Goal: Task Accomplishment & Management: Use online tool/utility

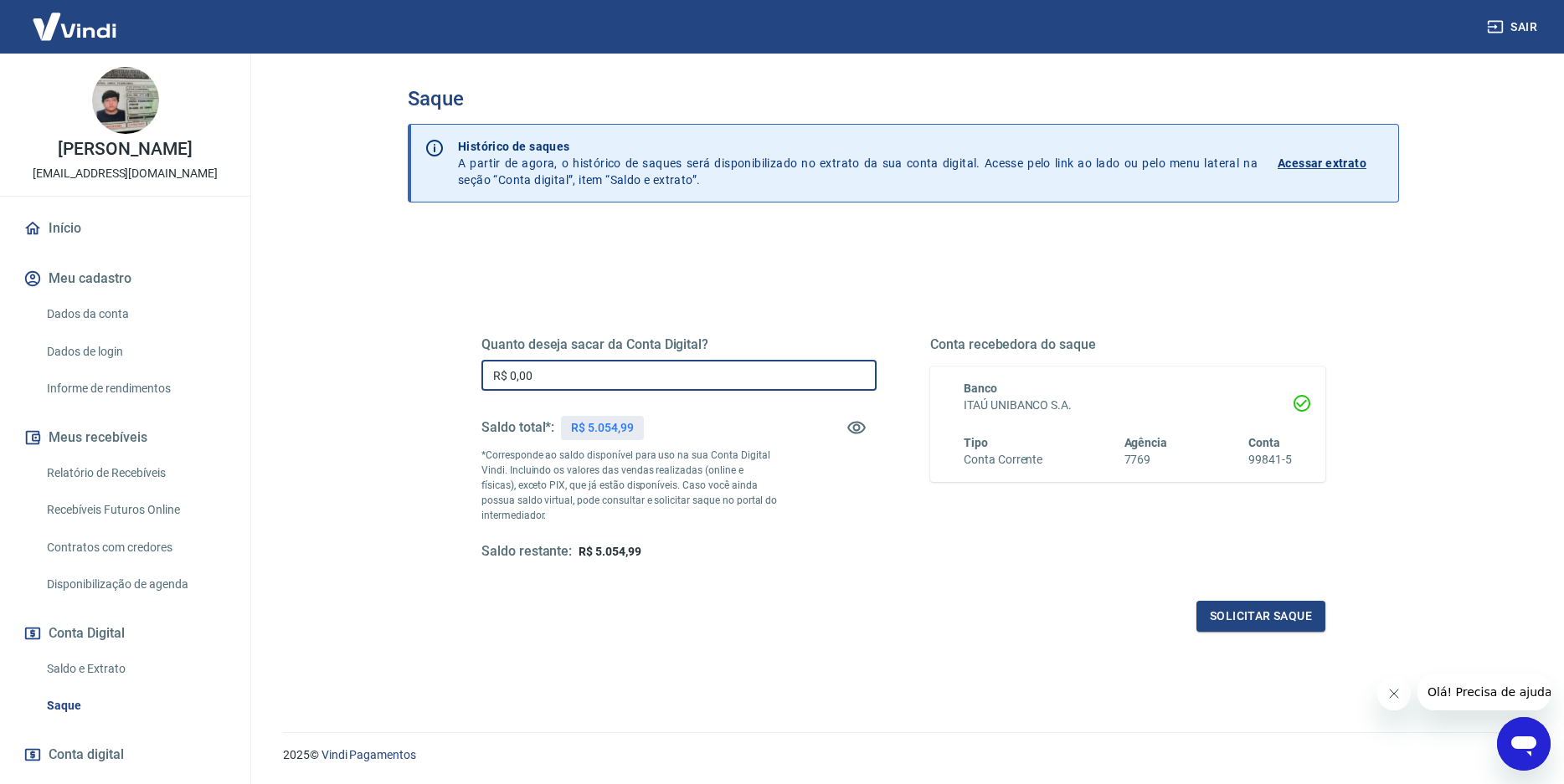
click at [581, 377] on input "R$ 0,00" at bounding box center [679, 375] width 395 height 31
type input "R$ 5.054,99"
click at [1210, 617] on button "Solicitar saque" at bounding box center [1260, 616] width 129 height 31
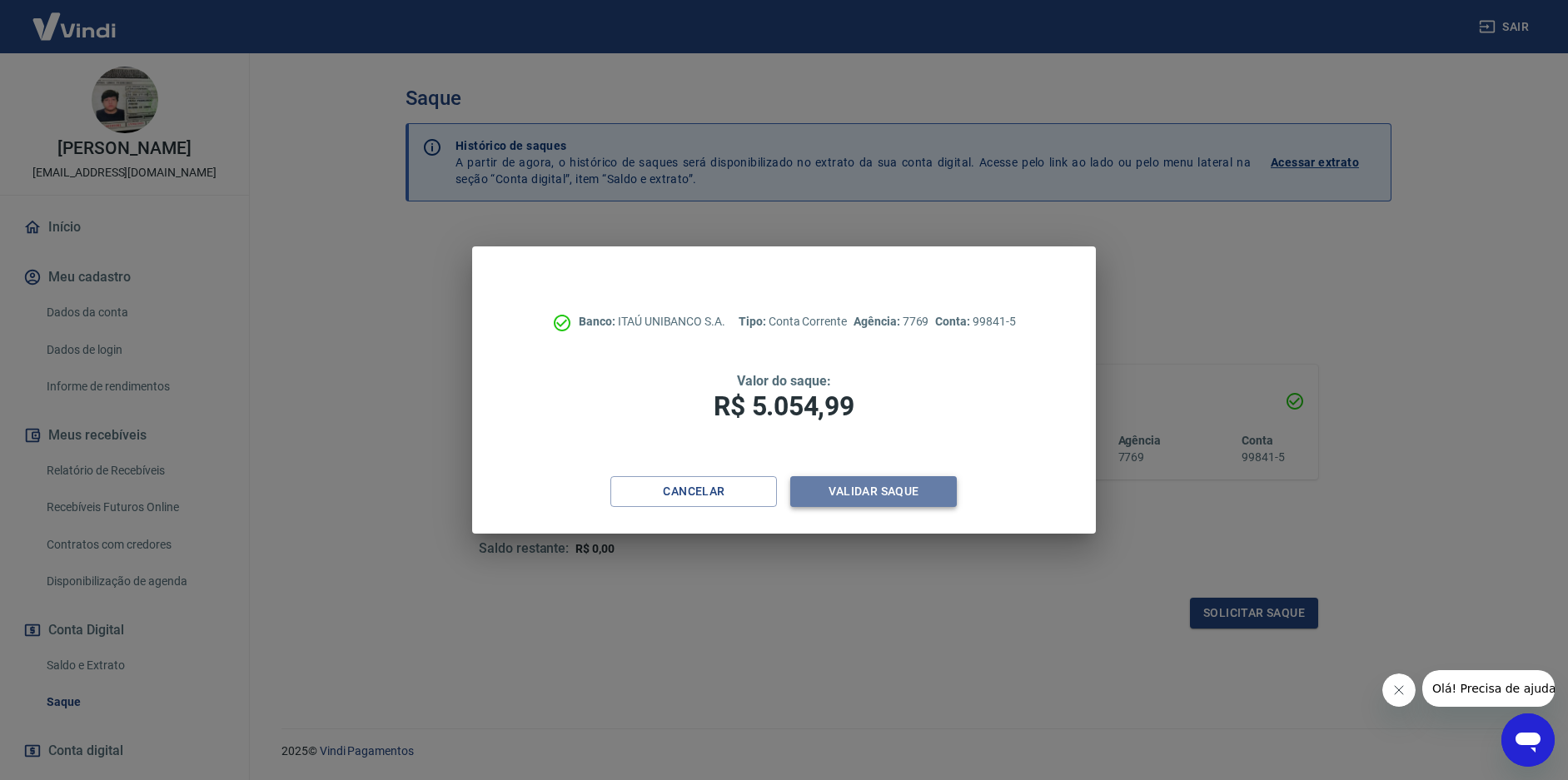
click at [879, 483] on button "Validar saque" at bounding box center [873, 491] width 167 height 31
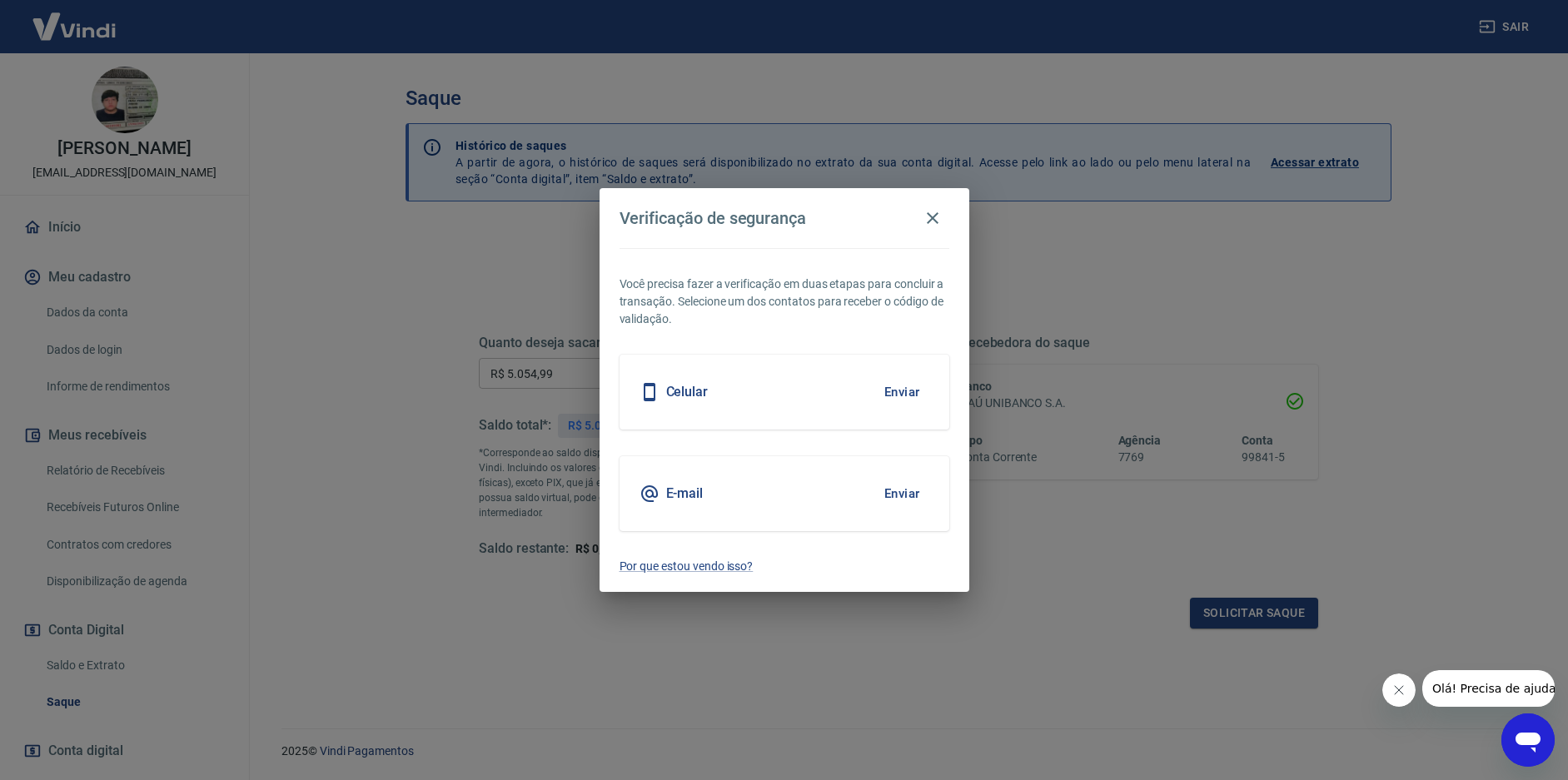
click at [881, 388] on button "Enviar" at bounding box center [902, 391] width 54 height 35
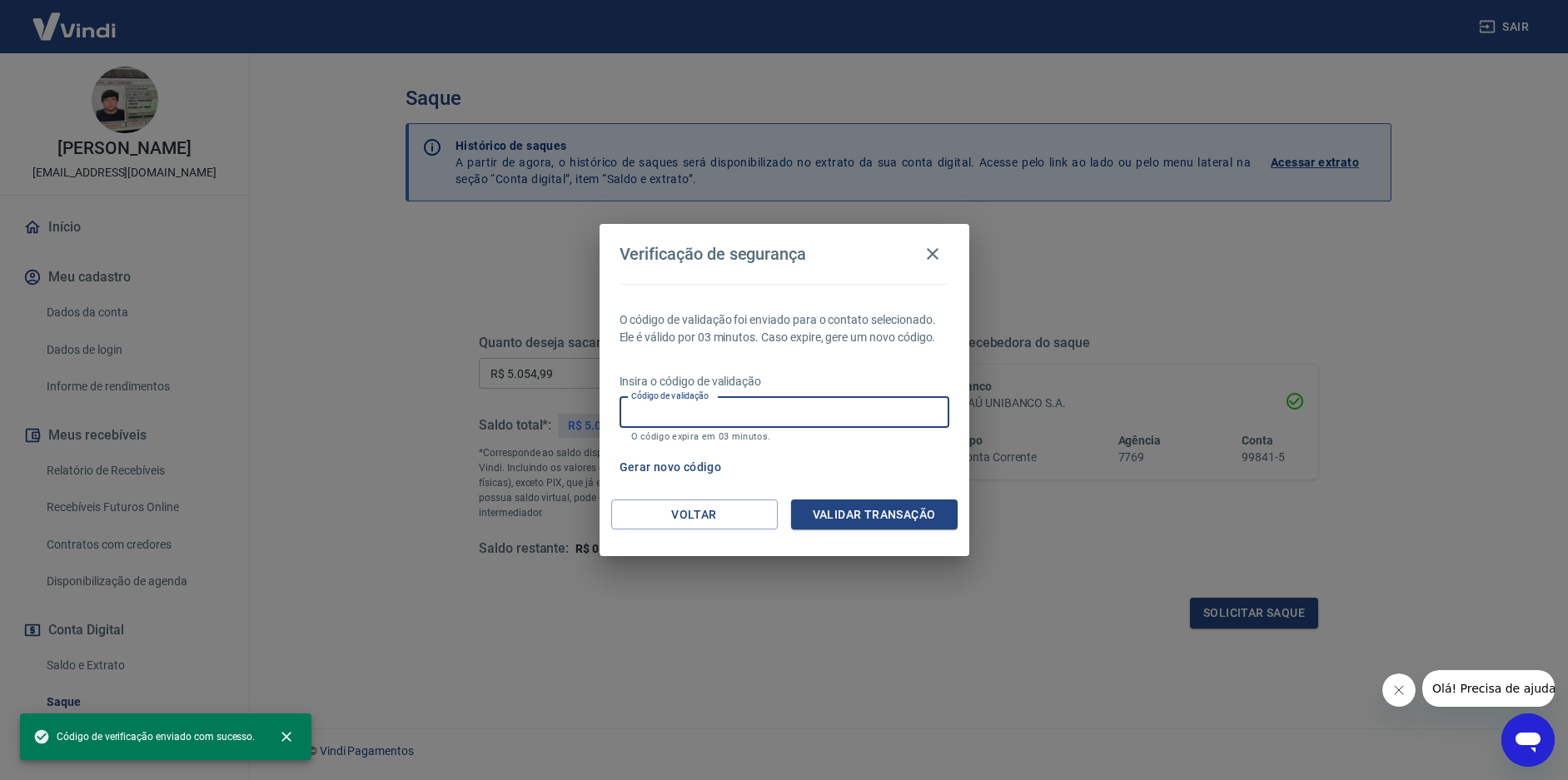
click at [838, 422] on input "Código de validação" at bounding box center [784, 412] width 330 height 31
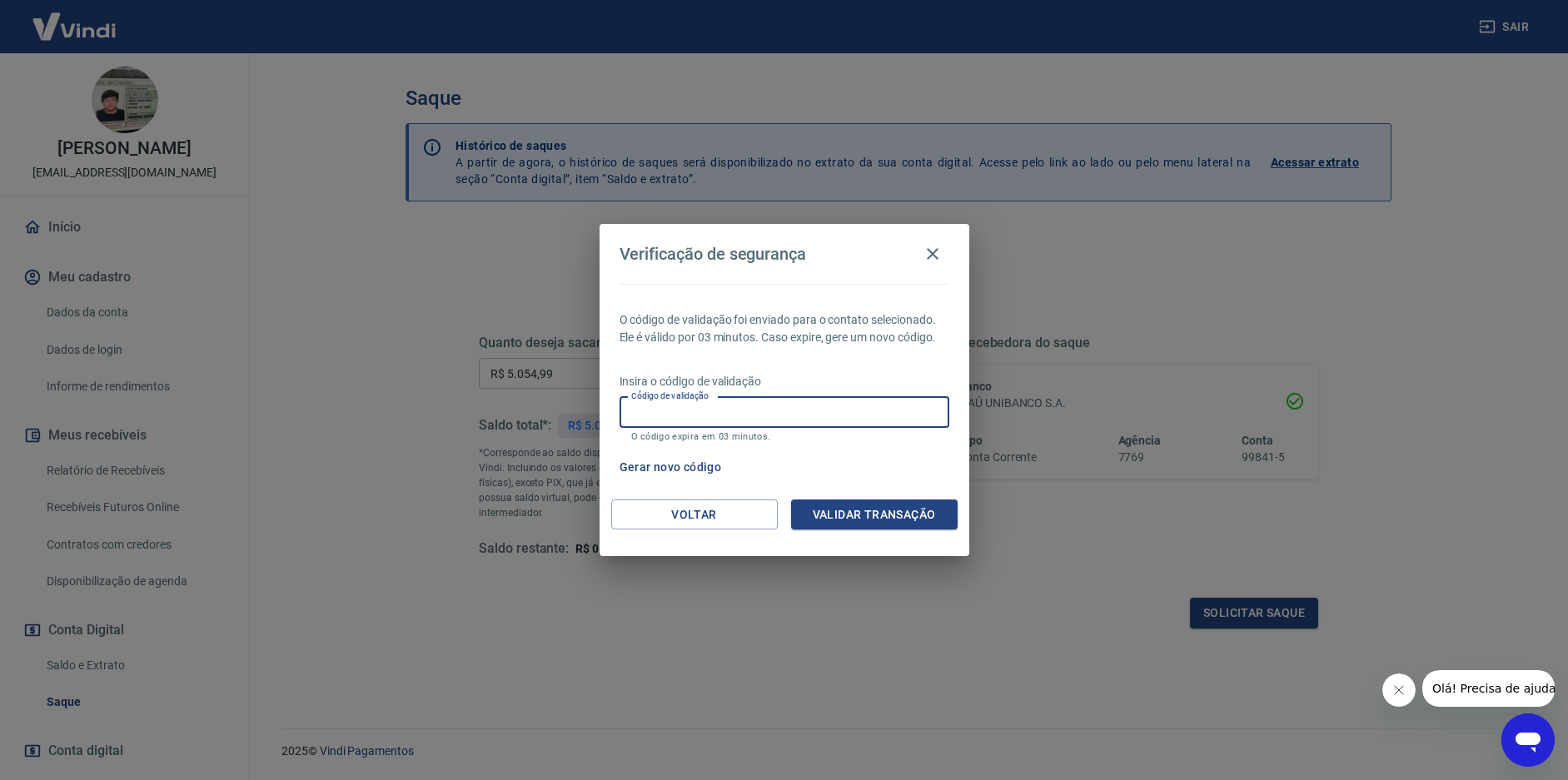
click at [734, 420] on input "Código de validação" at bounding box center [784, 412] width 330 height 31
type input "469793"
click at [824, 537] on div "Voltar Validar transação" at bounding box center [784, 529] width 370 height 58
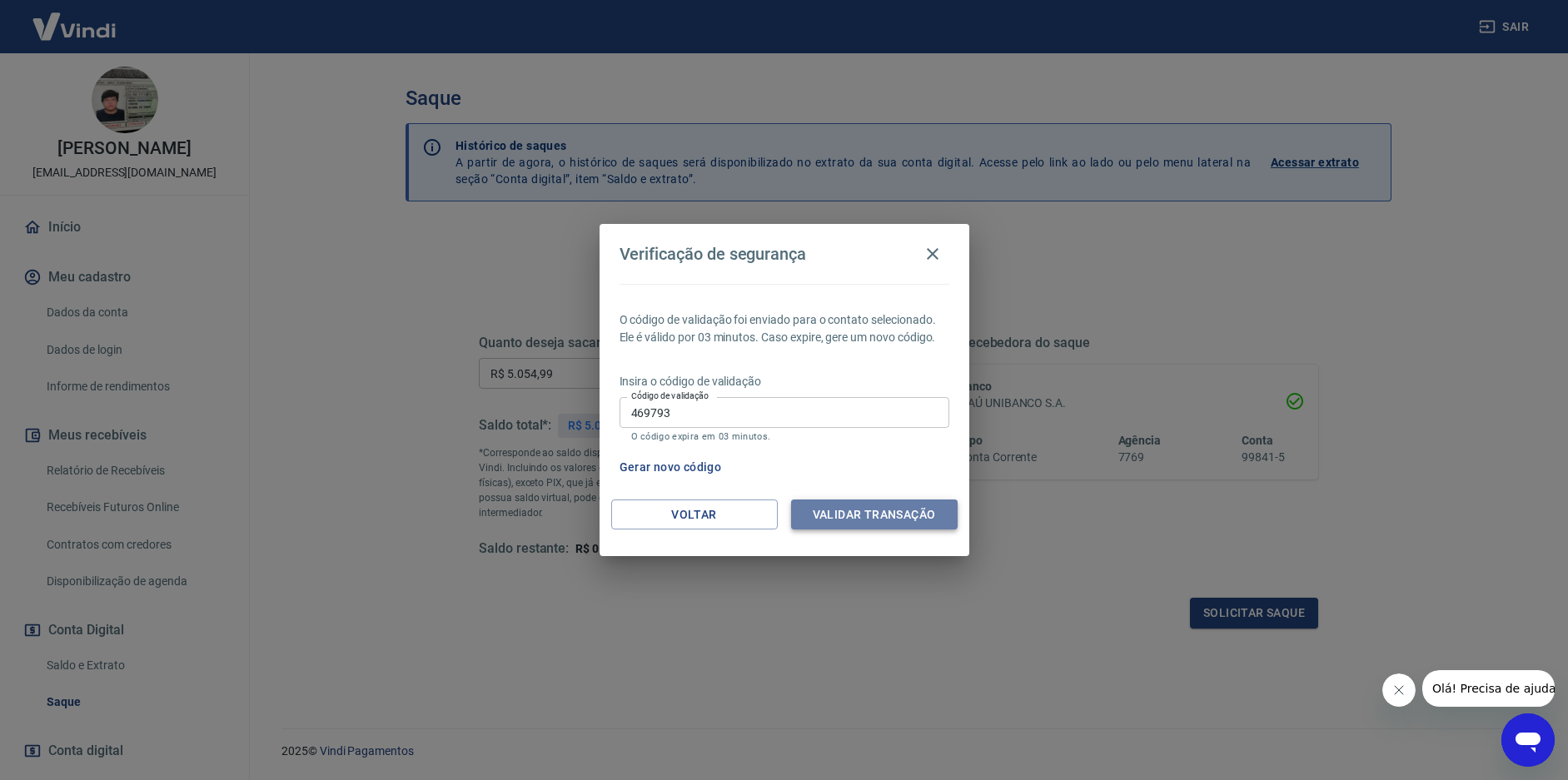
click at [840, 518] on button "Validar transação" at bounding box center [874, 515] width 167 height 31
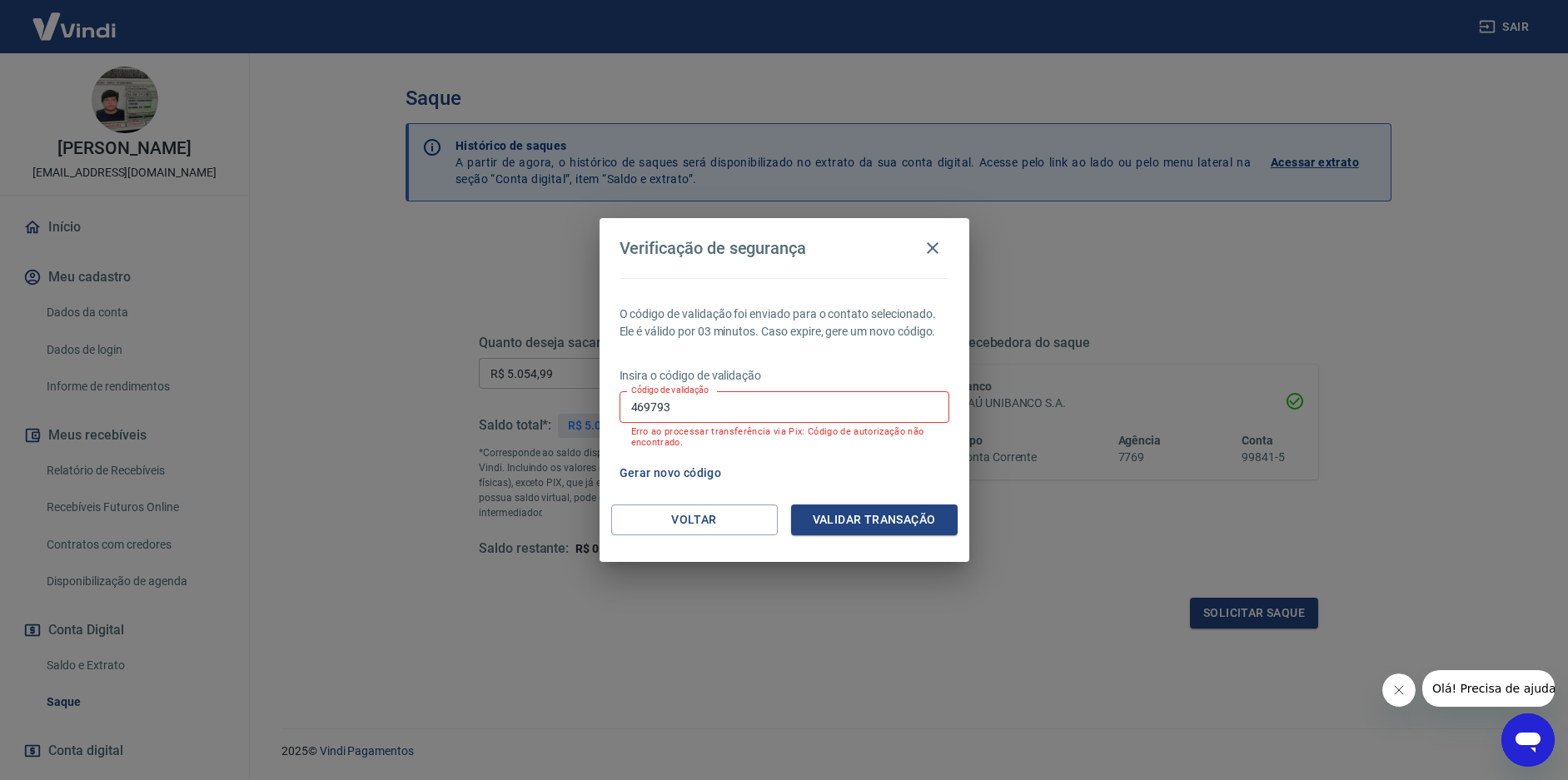
click at [789, 406] on input "469793" at bounding box center [784, 406] width 330 height 31
drag, startPoint x: 789, startPoint y: 406, endPoint x: 619, endPoint y: 413, distance: 170.1
click at [619, 413] on input "469793" at bounding box center [784, 406] width 330 height 31
type input "469793"
click at [863, 509] on button "Validar transação" at bounding box center [874, 520] width 167 height 31
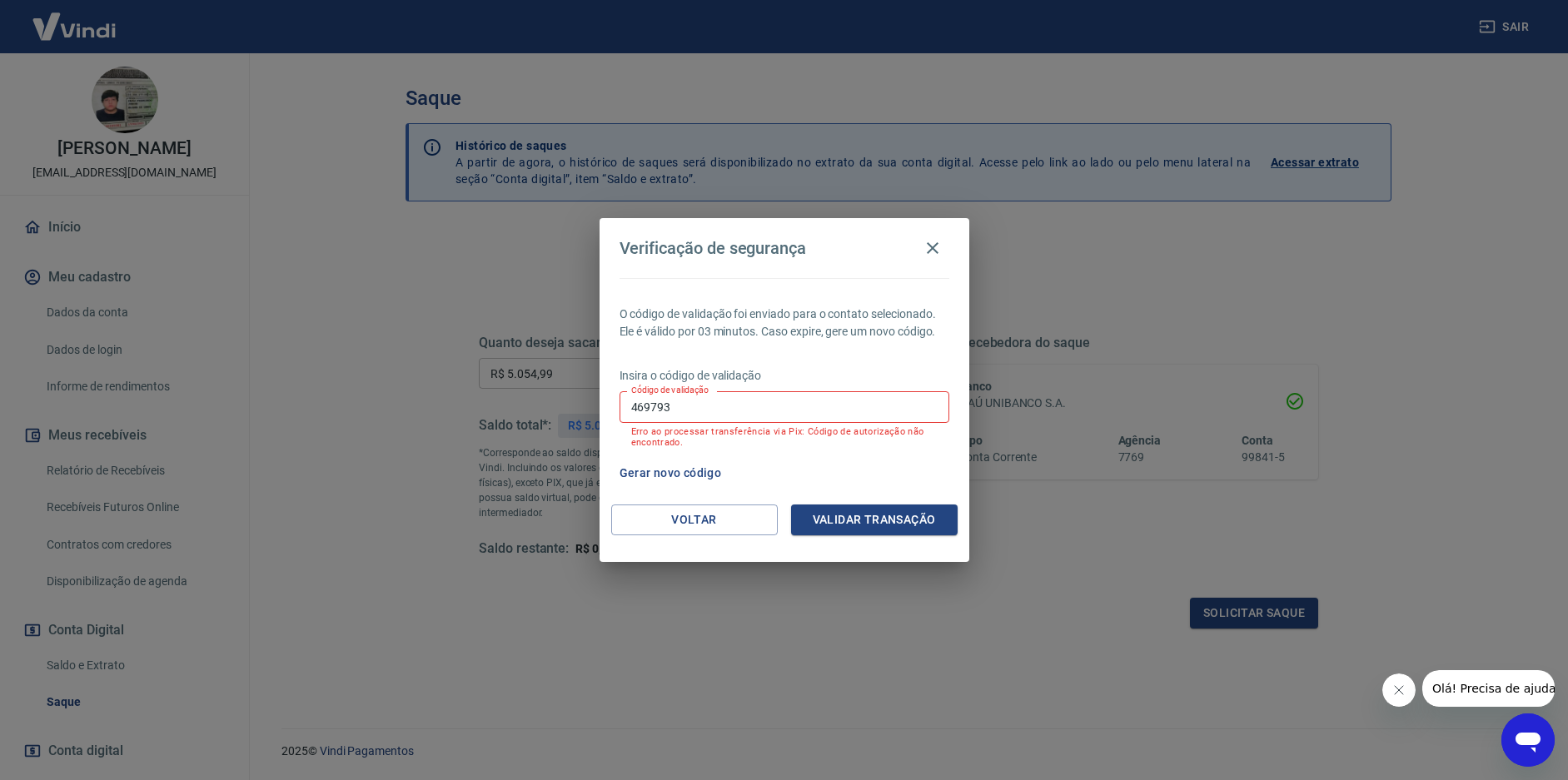
click at [688, 474] on button "Gerar novo código" at bounding box center [671, 473] width 115 height 31
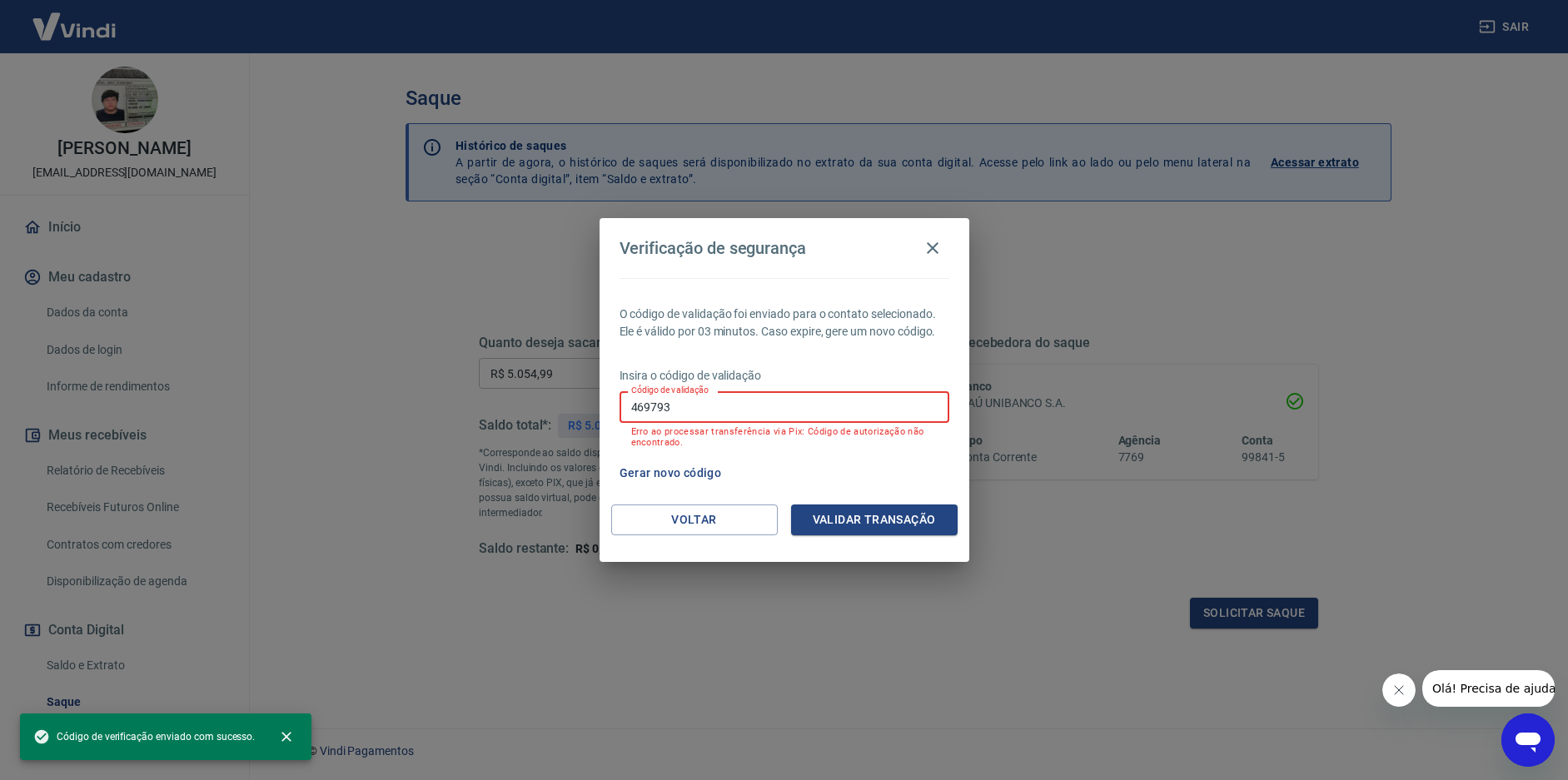
drag, startPoint x: 721, startPoint y: 403, endPoint x: 572, endPoint y: 412, distance: 149.3
click at [572, 412] on div "Verificação de segurança O código de validação foi enviado para o contato selec…" at bounding box center [784, 390] width 1568 height 780
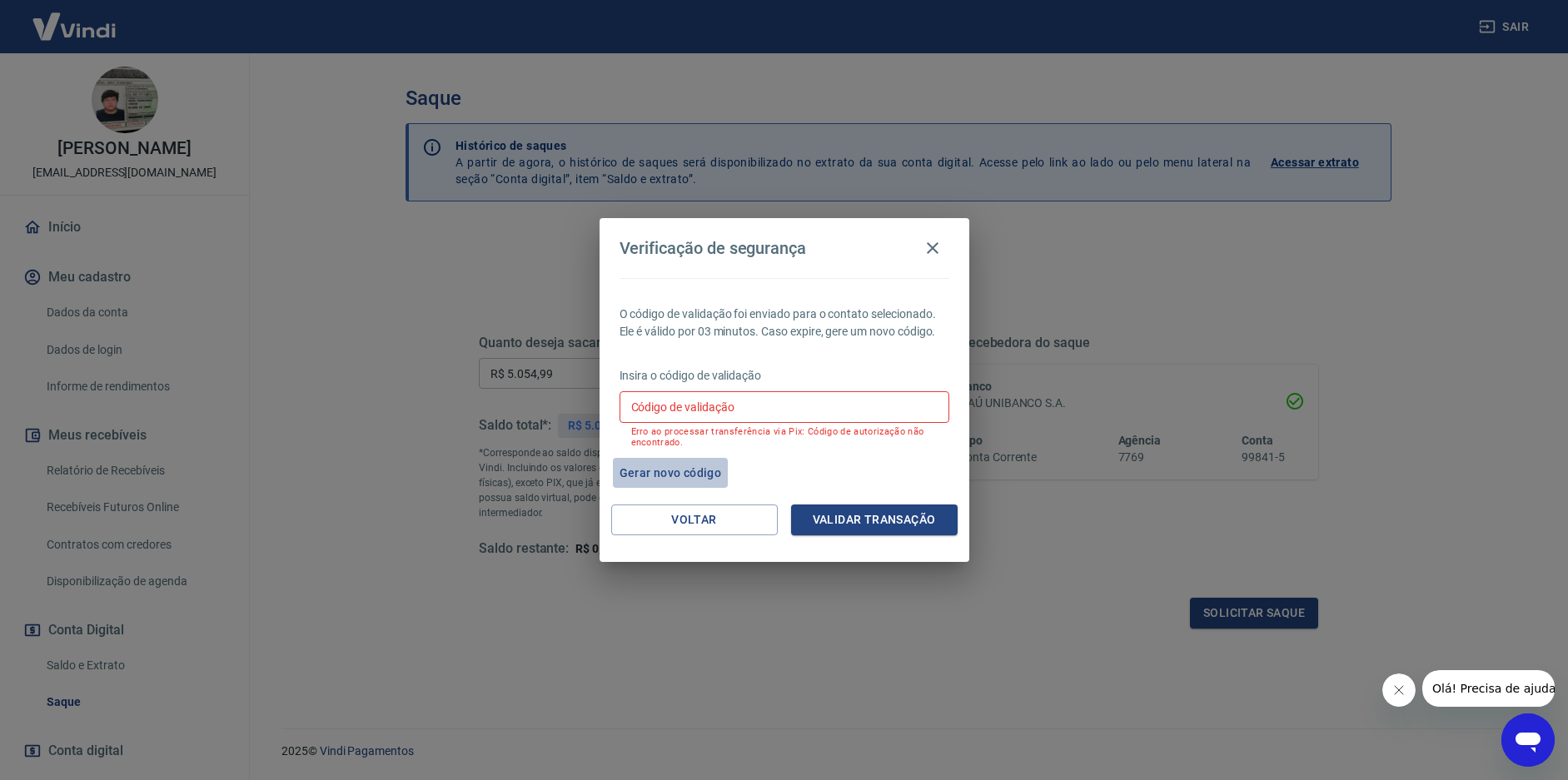
click at [672, 470] on button "Gerar novo código" at bounding box center [671, 473] width 115 height 31
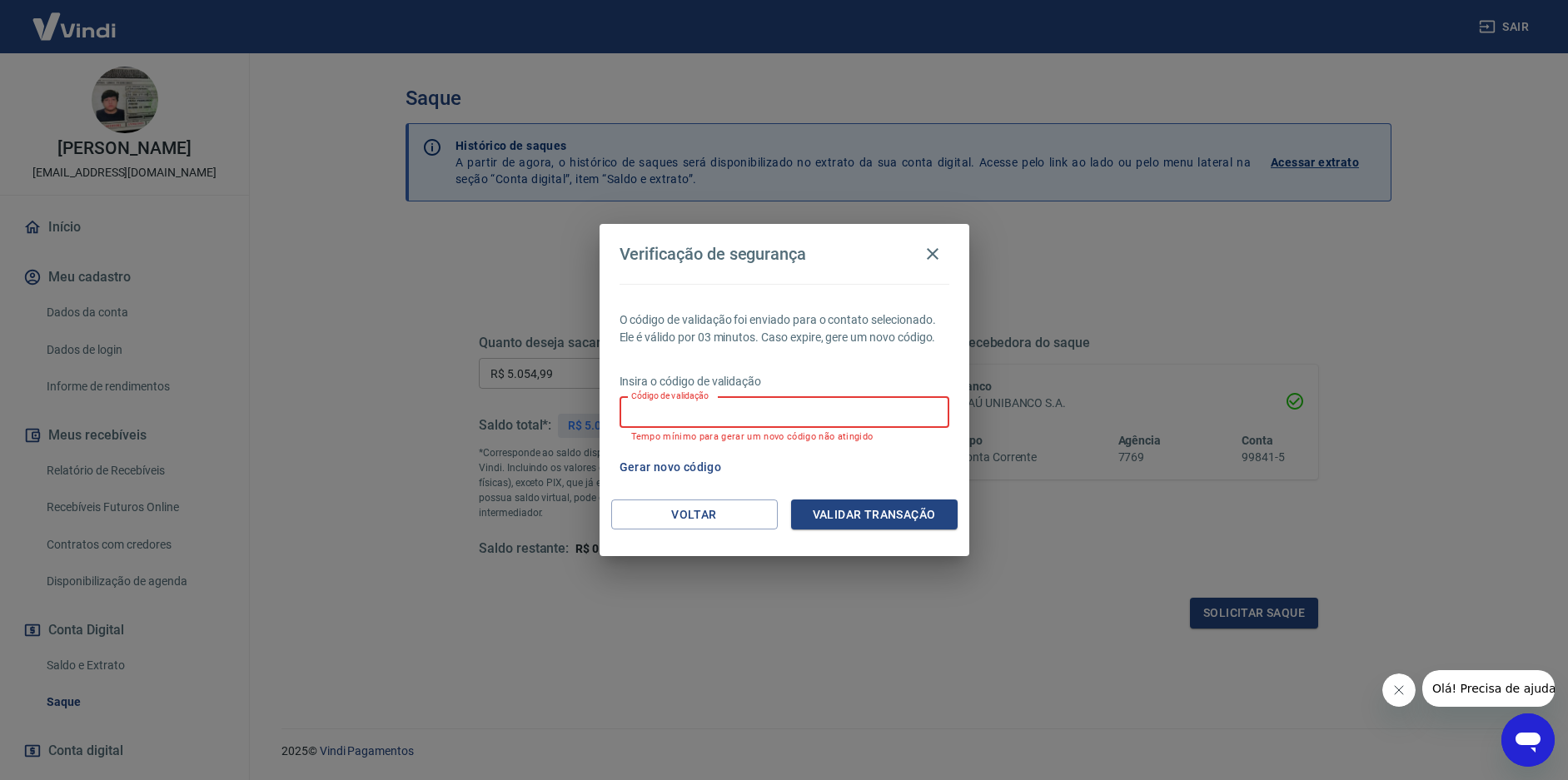
click at [686, 403] on div "Código de validação Código de validação Tempo mínimo para gerar um novo código …" at bounding box center [784, 419] width 330 height 45
click at [926, 258] on icon "button" at bounding box center [932, 254] width 20 height 20
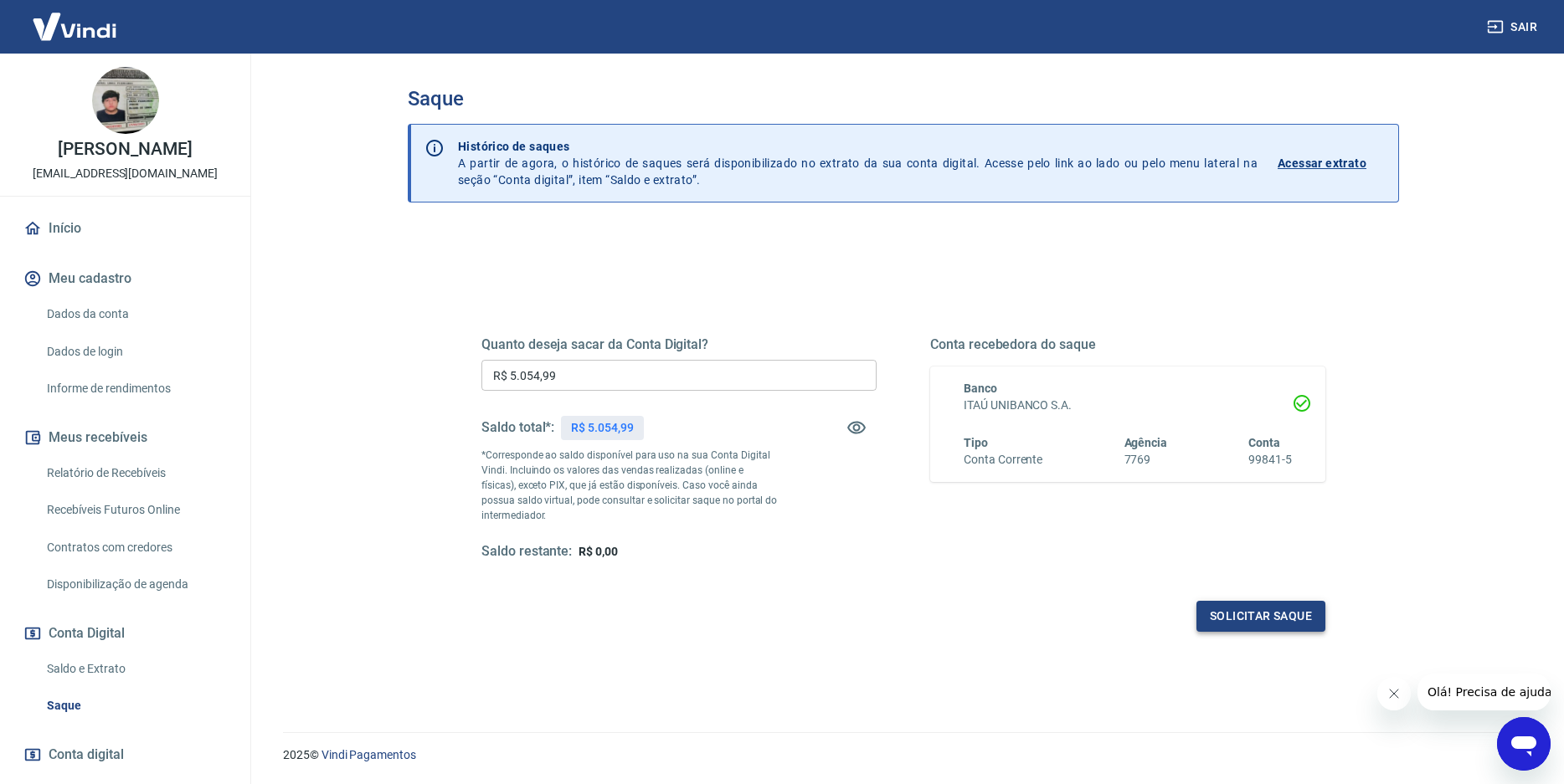
click at [1307, 617] on button "Solicitar saque" at bounding box center [1260, 616] width 129 height 31
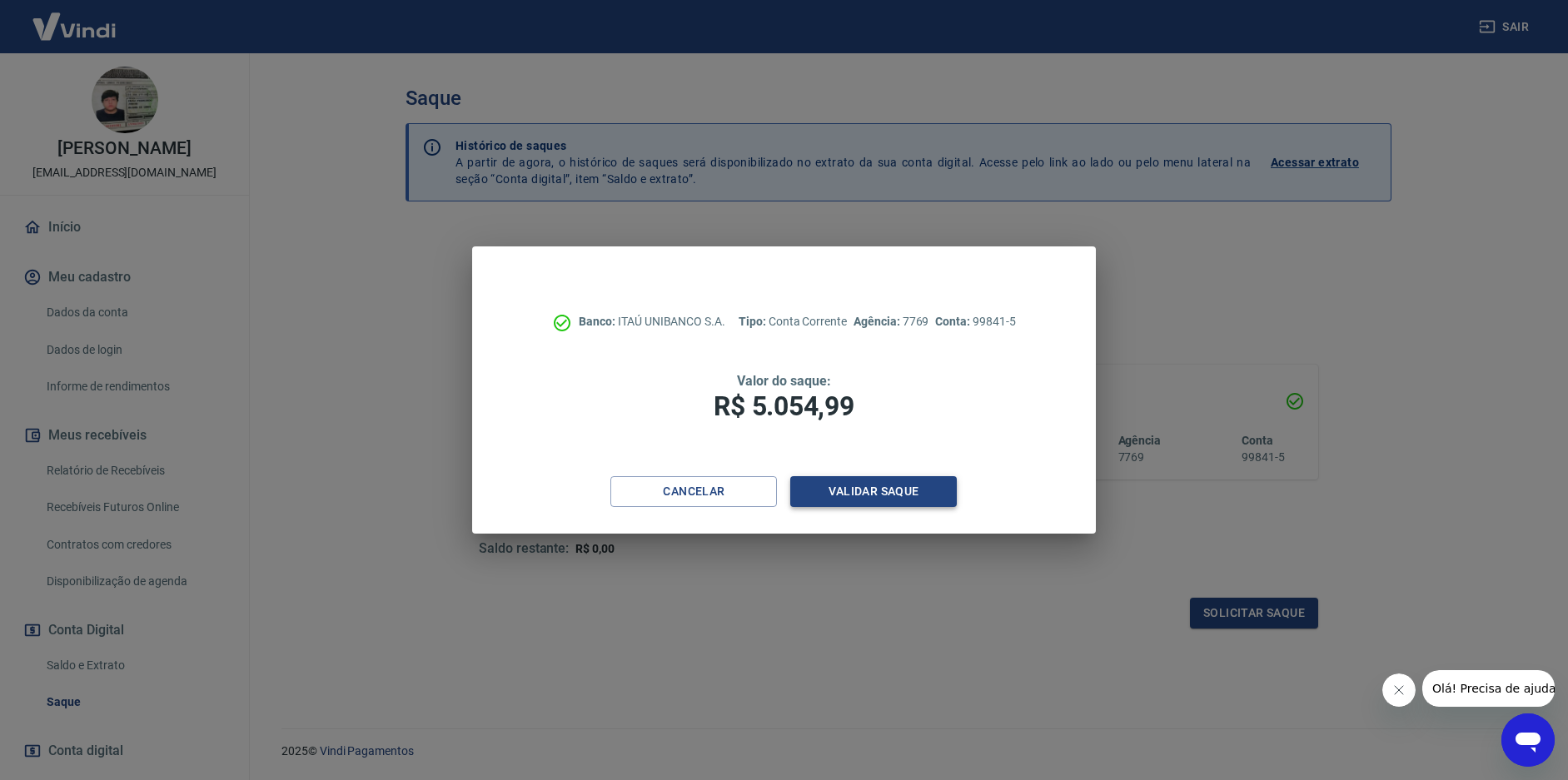
click at [836, 480] on button "Validar saque" at bounding box center [873, 491] width 167 height 31
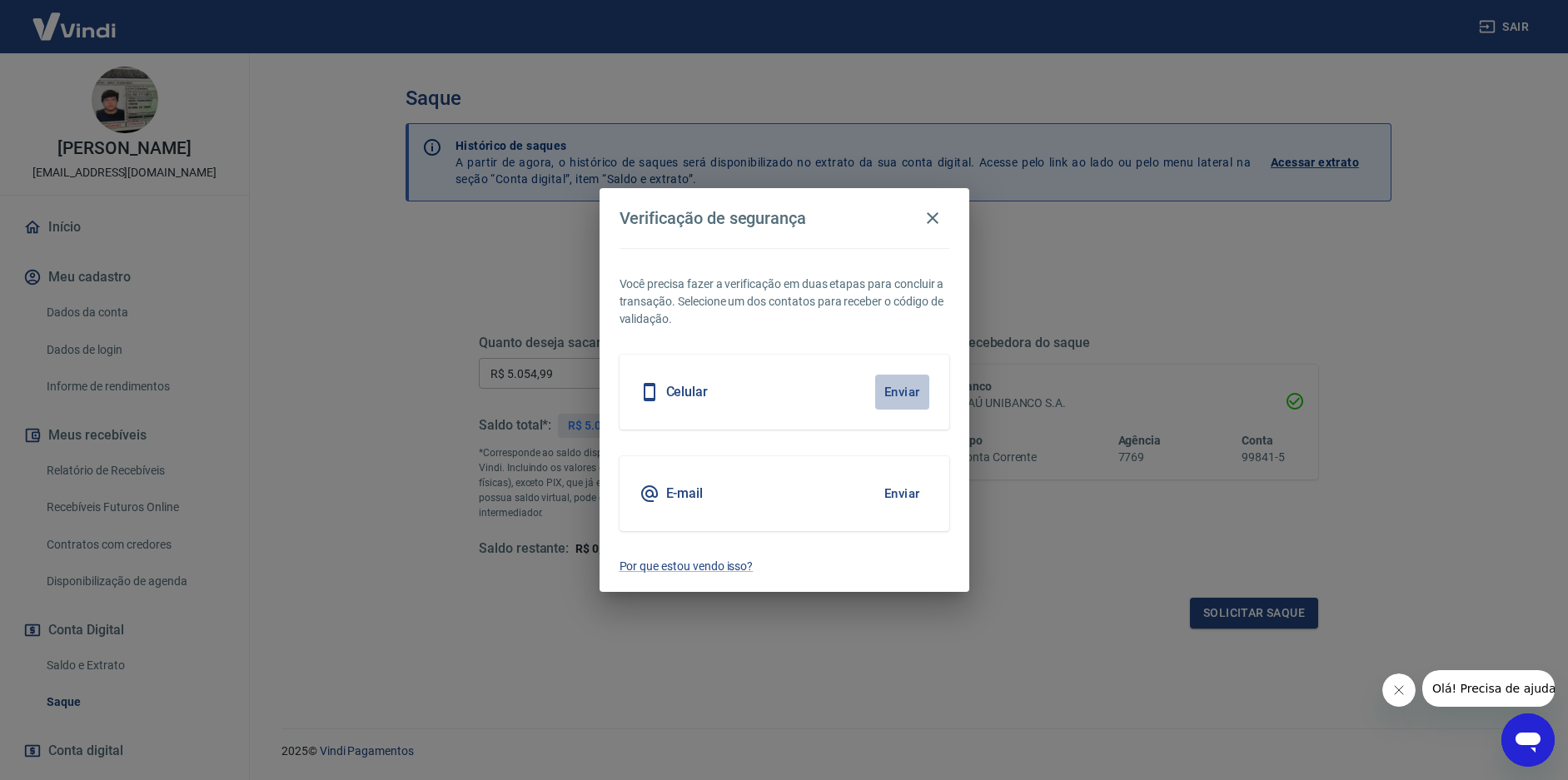
click at [917, 390] on button "Enviar" at bounding box center [902, 391] width 54 height 35
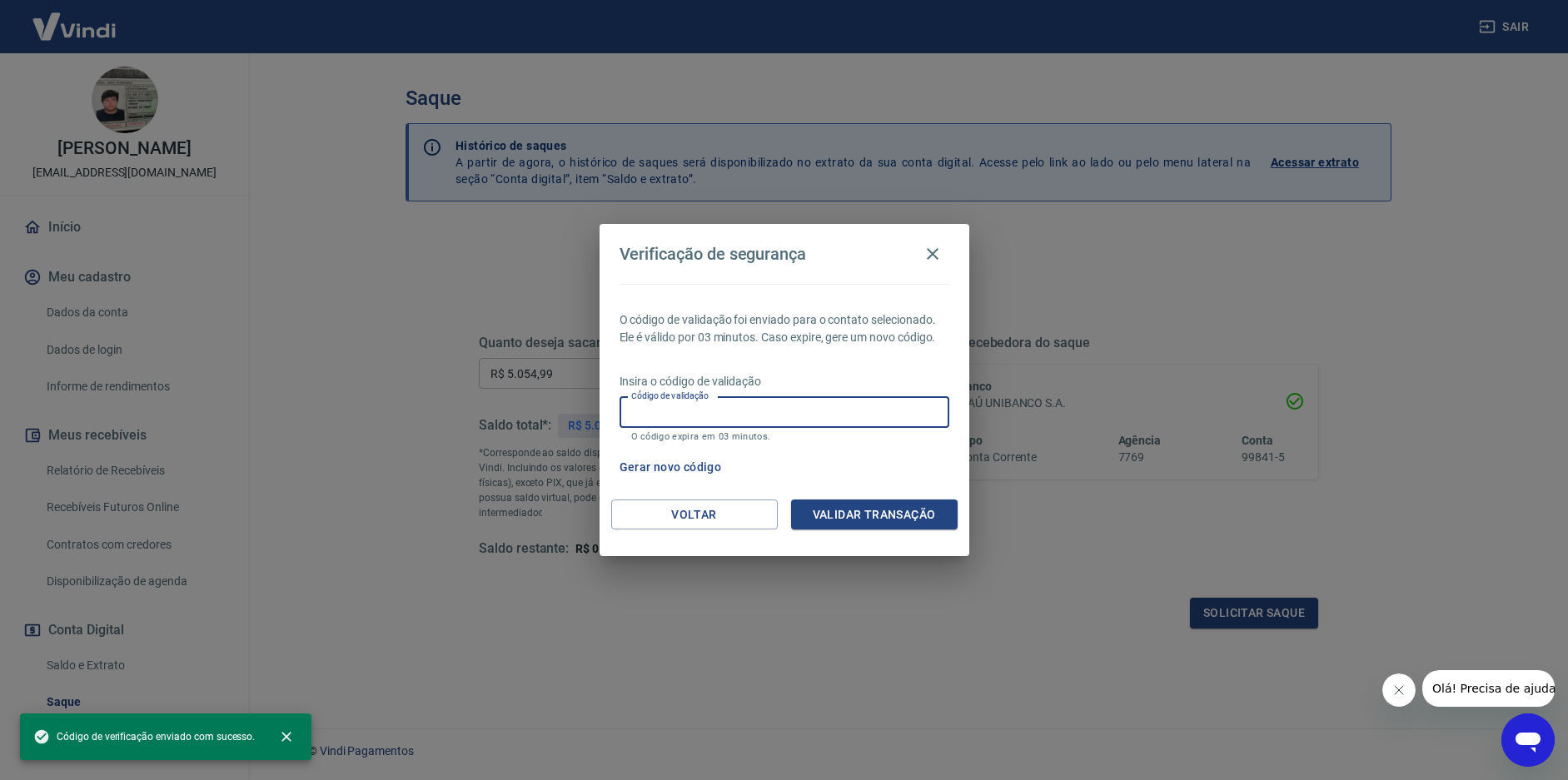
click at [830, 413] on input "Código de validação" at bounding box center [784, 412] width 330 height 31
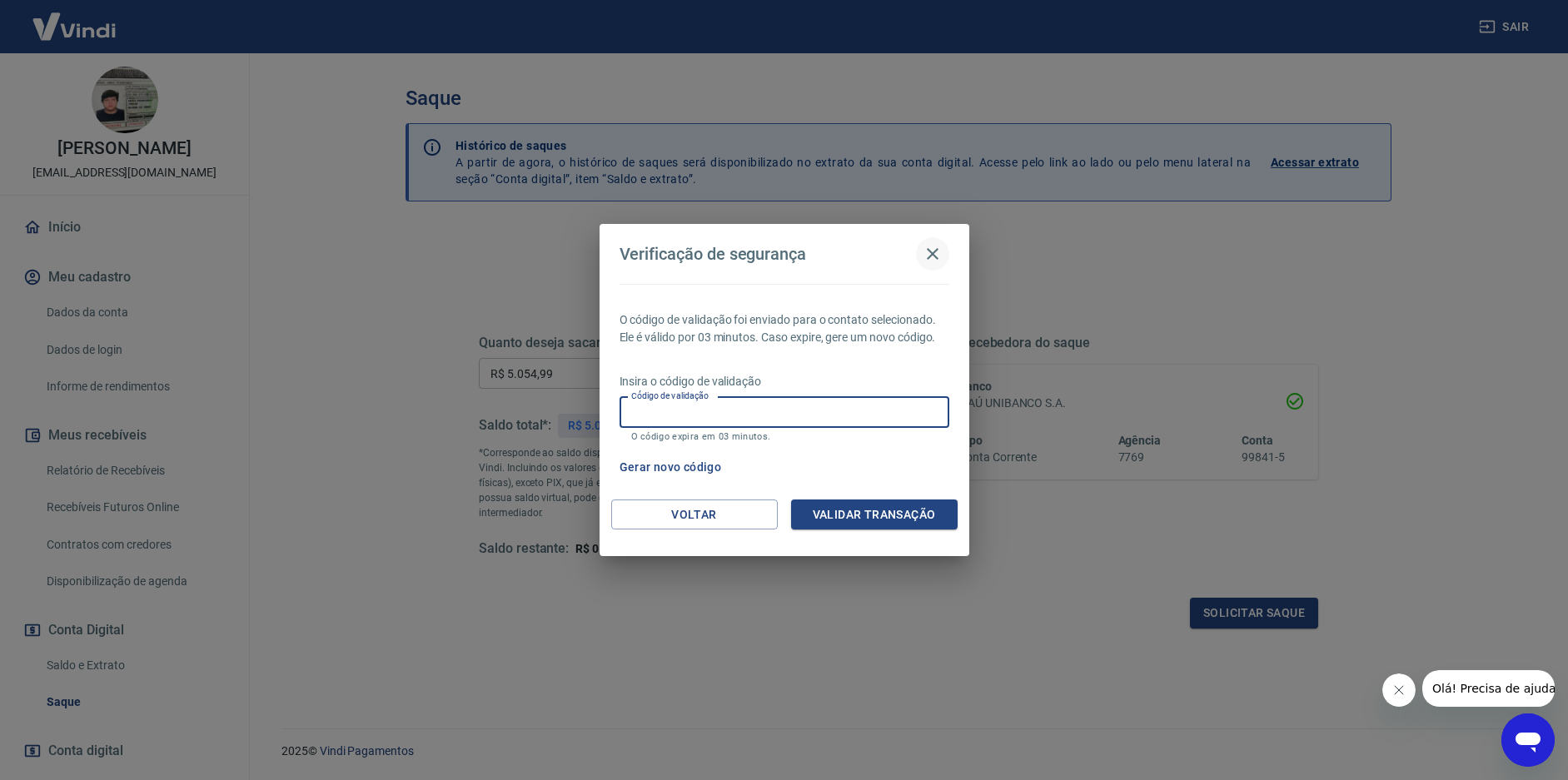
click at [934, 257] on icon "button" at bounding box center [932, 254] width 20 height 20
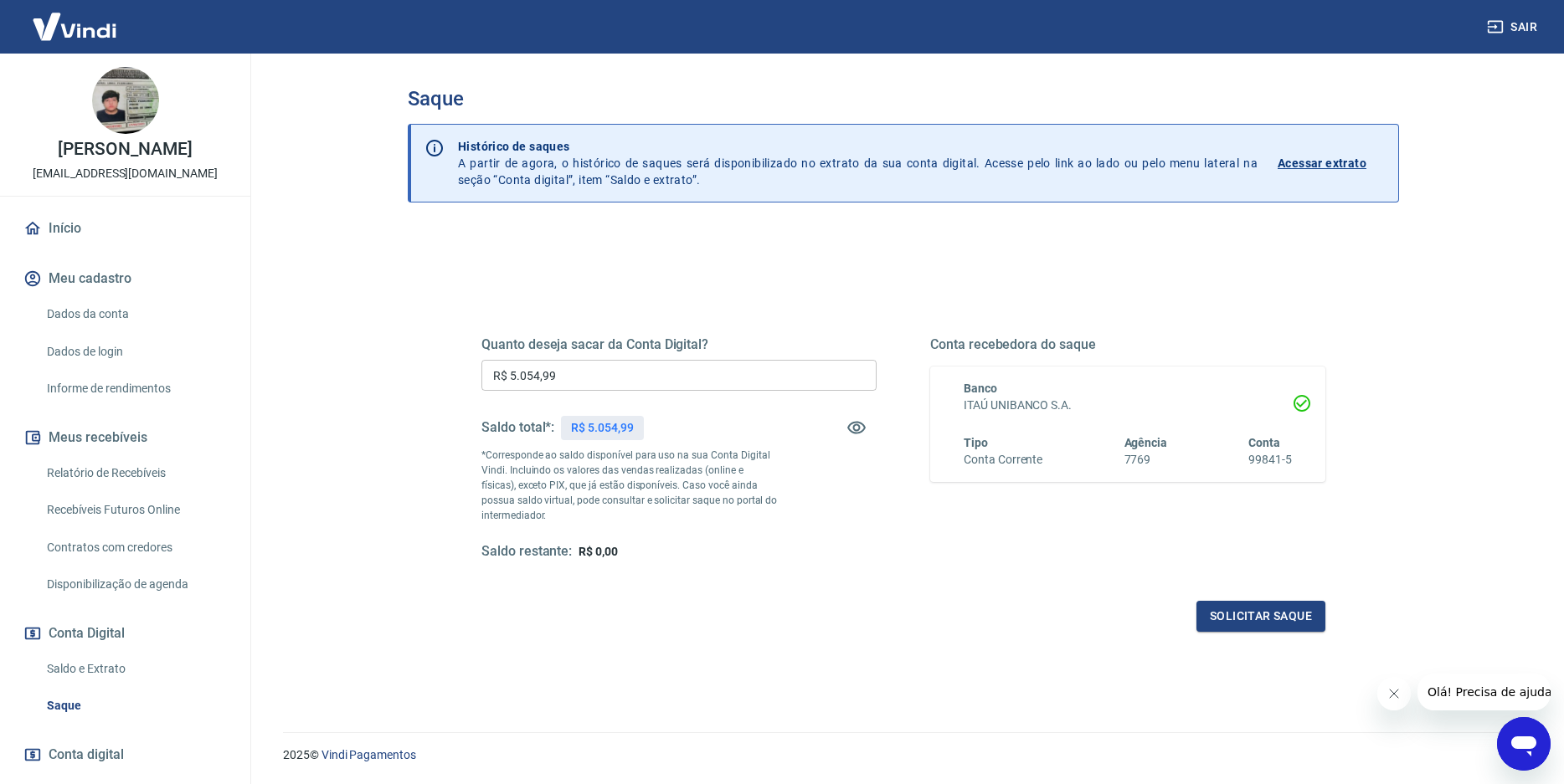
click at [54, 237] on link "Início" at bounding box center [125, 228] width 210 height 37
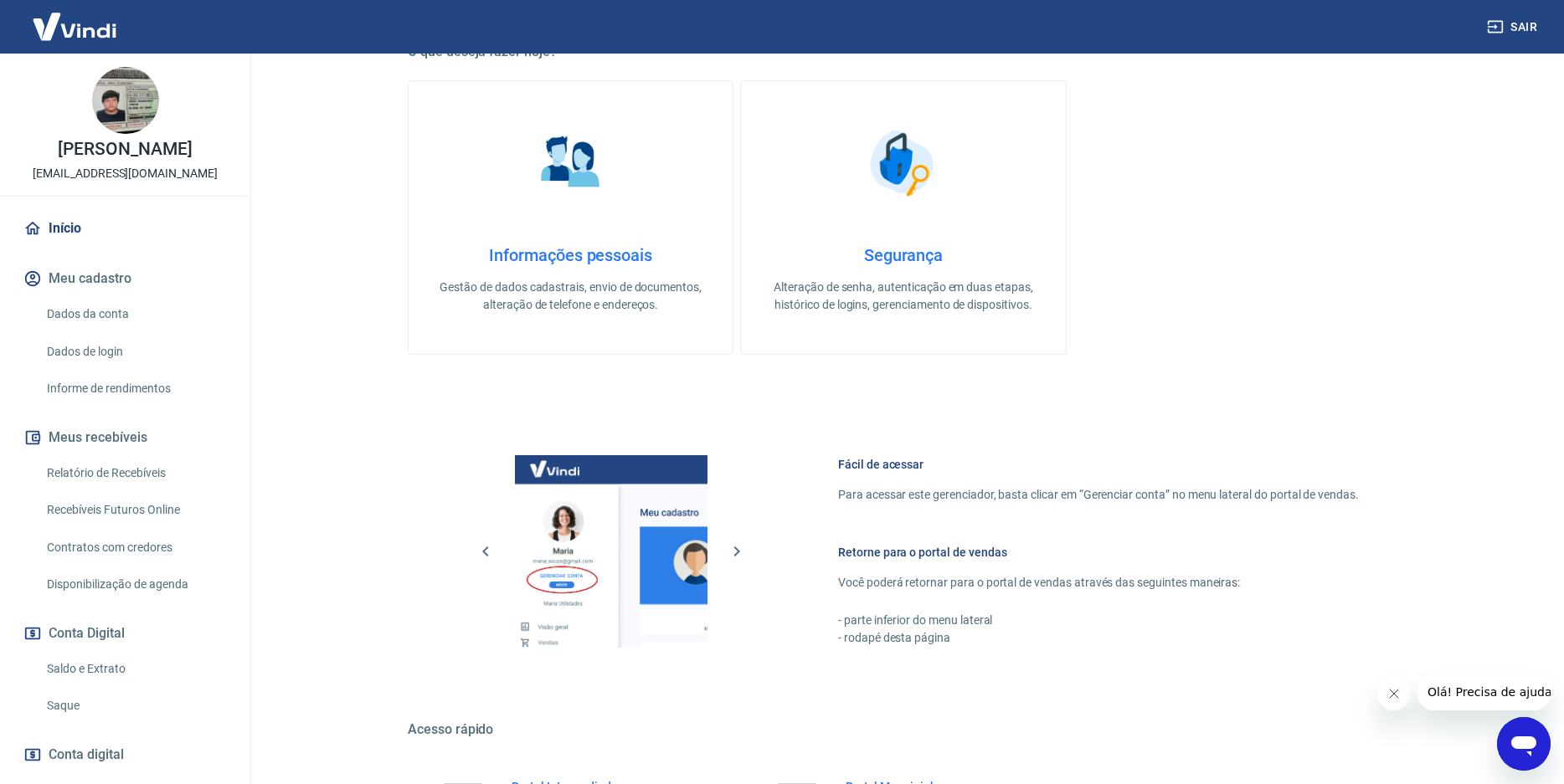
scroll to position [520, 0]
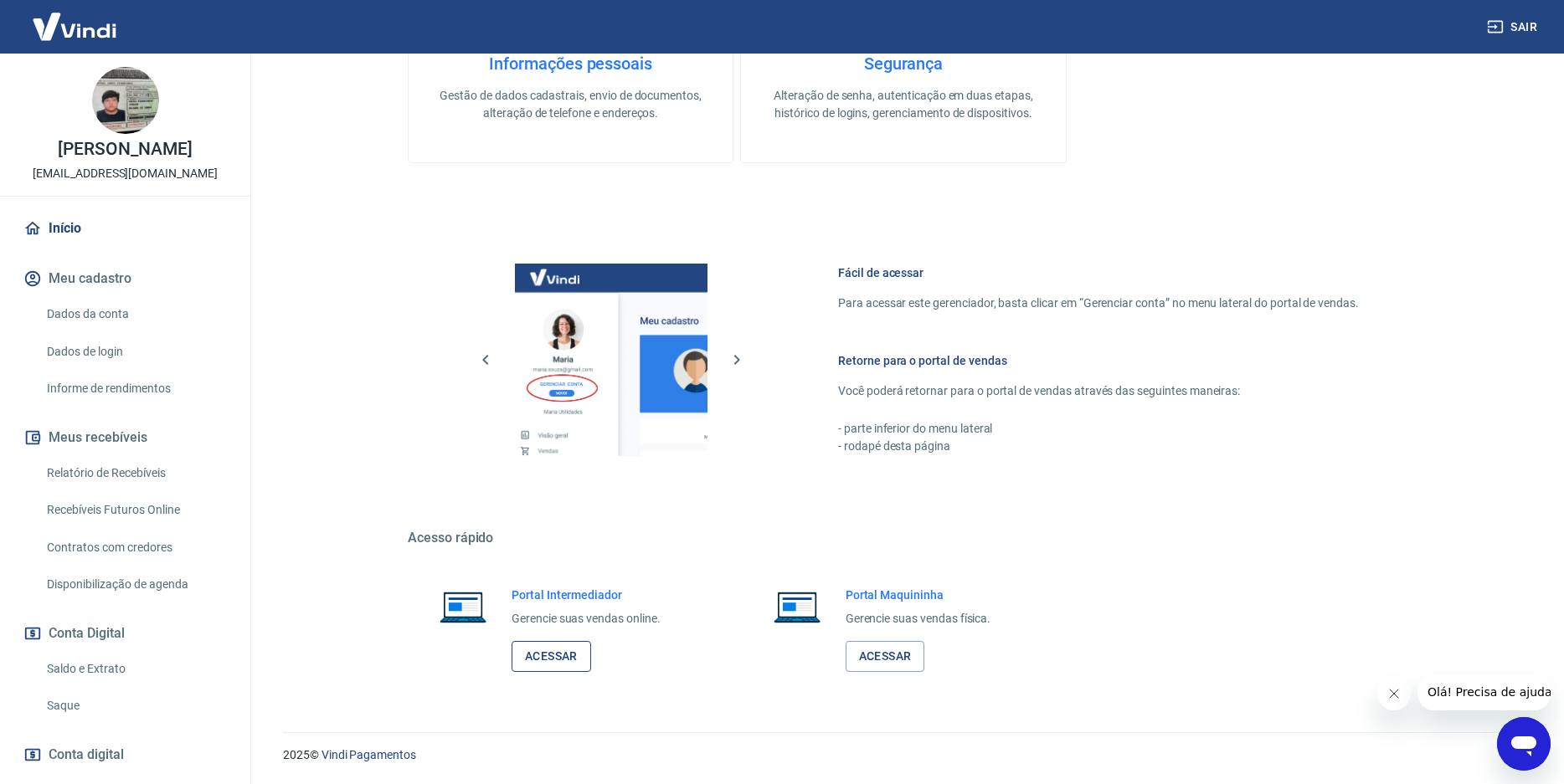
click at [568, 656] on link "Acessar" at bounding box center [552, 656] width 80 height 31
click at [570, 651] on link "Acessar" at bounding box center [552, 656] width 80 height 31
